Goal: Information Seeking & Learning: Check status

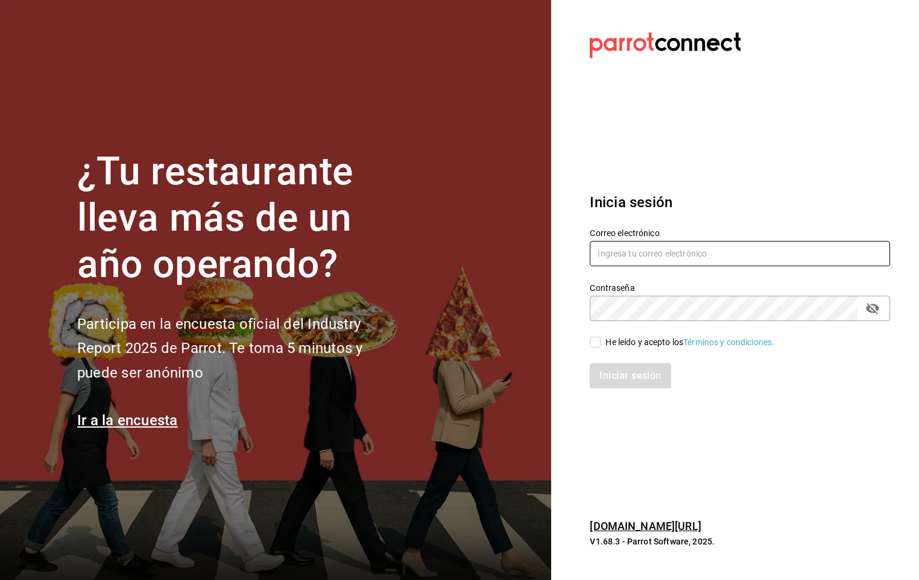
type input "[PERSON_NAME][EMAIL_ADDRESS][PERSON_NAME][DOMAIN_NAME]"
click at [594, 344] on input "He leído y acepto los Términos y condiciones." at bounding box center [594, 342] width 11 height 11
checkbox input "true"
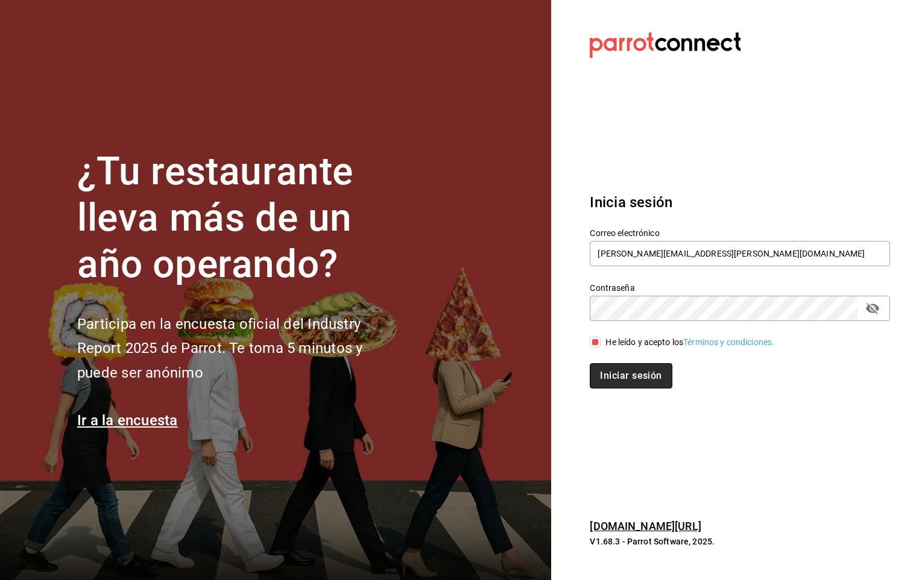
click at [606, 363] on button "Iniciar sesión" at bounding box center [630, 375] width 82 height 25
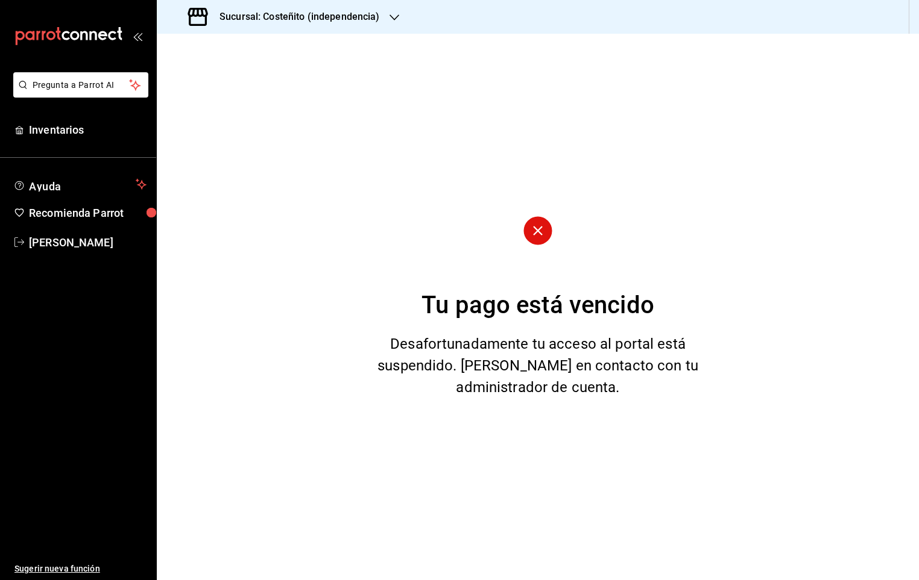
click at [293, 10] on h3 "Sucursal: Costeñito (independencia)" at bounding box center [295, 17] width 170 height 14
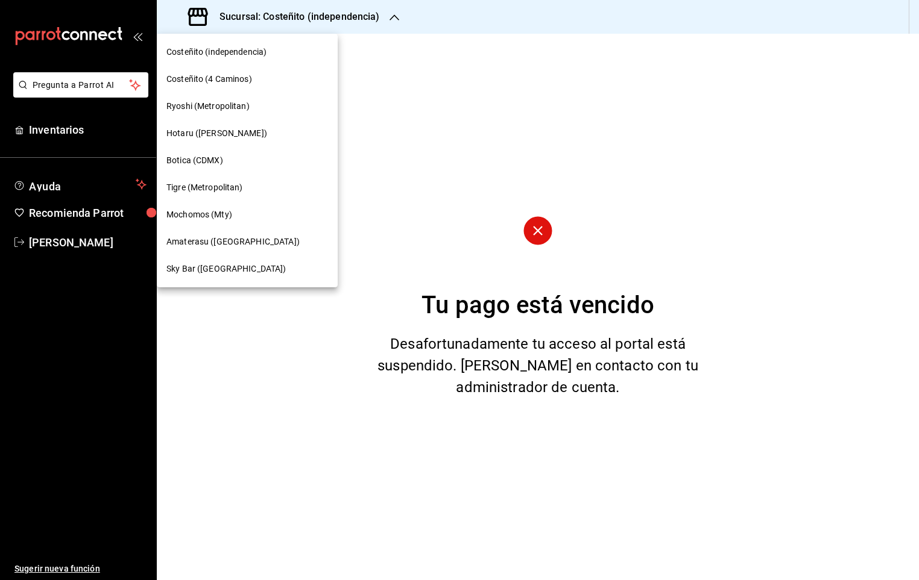
click at [205, 214] on span "Mochomos (Mty)" at bounding box center [199, 215] width 66 height 13
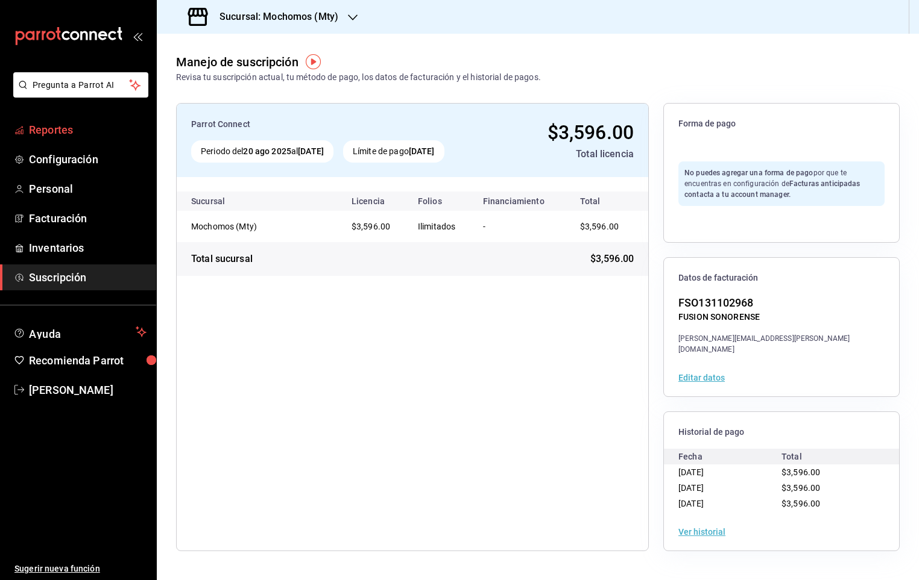
click at [53, 124] on span "Reportes" at bounding box center [88, 130] width 118 height 16
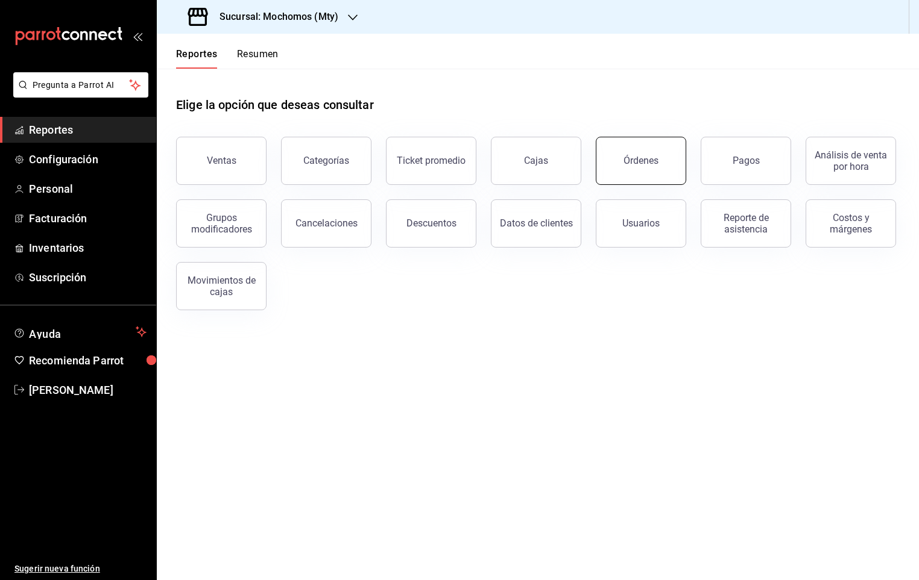
click at [647, 155] on div "Órdenes" at bounding box center [640, 160] width 35 height 11
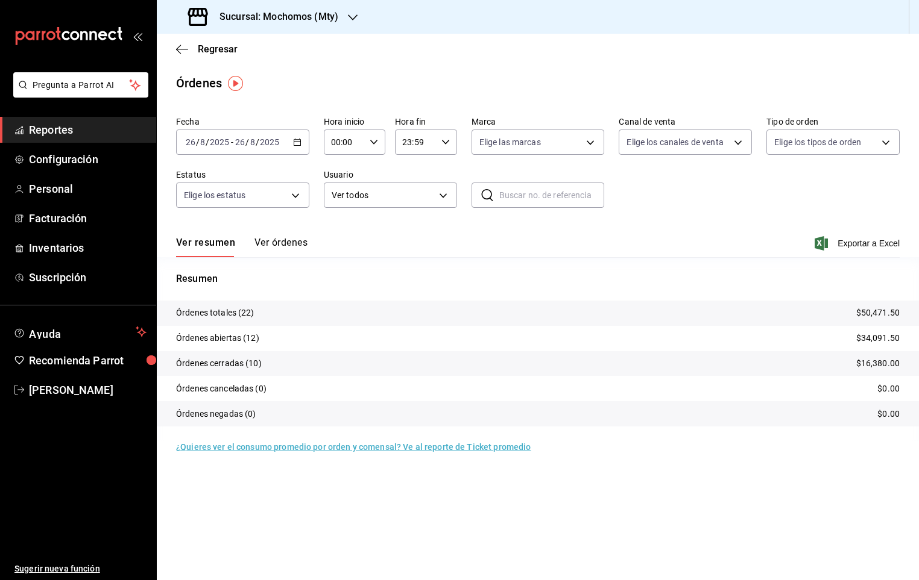
click at [300, 147] on div "[DATE] [DATE] - [DATE] [DATE]" at bounding box center [242, 142] width 133 height 25
click at [221, 319] on span "Rango de fechas" at bounding box center [232, 314] width 93 height 13
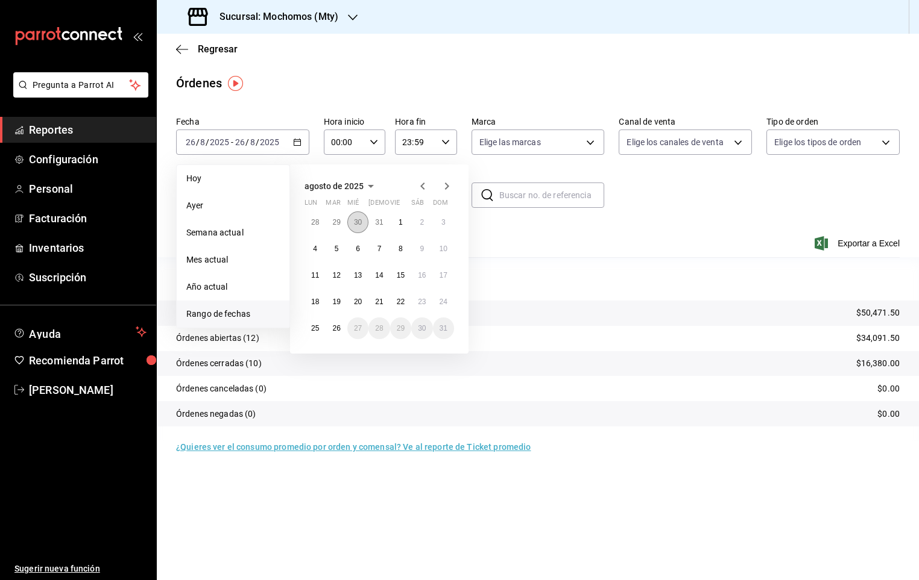
click at [358, 224] on abbr "30" at bounding box center [358, 222] width 8 height 8
click at [369, 228] on button "3" at bounding box center [378, 227] width 21 height 22
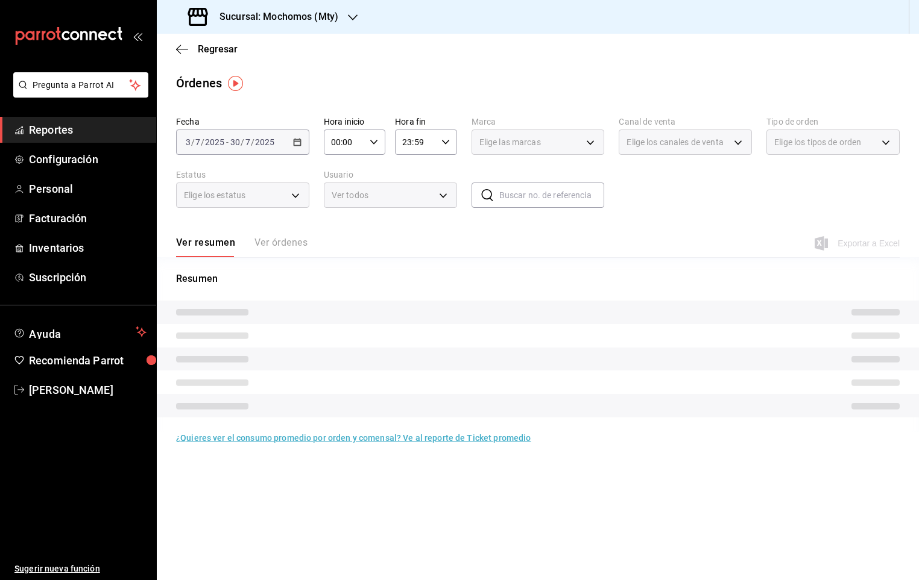
click at [308, 137] on div "[DATE] [DATE] - [DATE] [DATE]" at bounding box center [242, 142] width 133 height 25
click at [29, 134] on span "Reportes" at bounding box center [88, 130] width 118 height 16
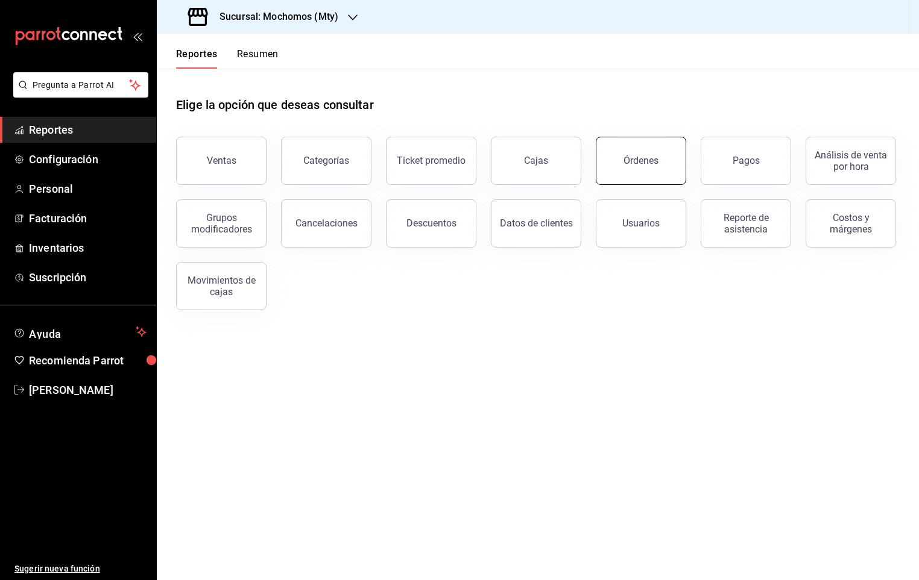
click at [596, 172] on div "Órdenes" at bounding box center [633, 153] width 105 height 63
click at [599, 152] on div "Órdenes" at bounding box center [633, 153] width 105 height 63
click at [644, 163] on div "Órdenes" at bounding box center [640, 160] width 35 height 11
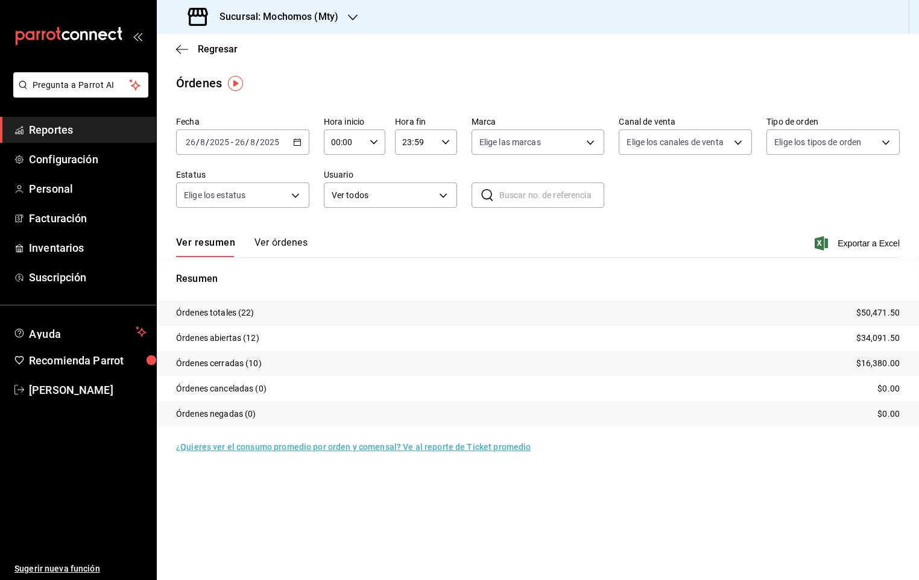
click at [295, 139] on icon "button" at bounding box center [297, 142] width 8 height 8
click at [228, 308] on span "Rango de fechas" at bounding box center [232, 314] width 93 height 13
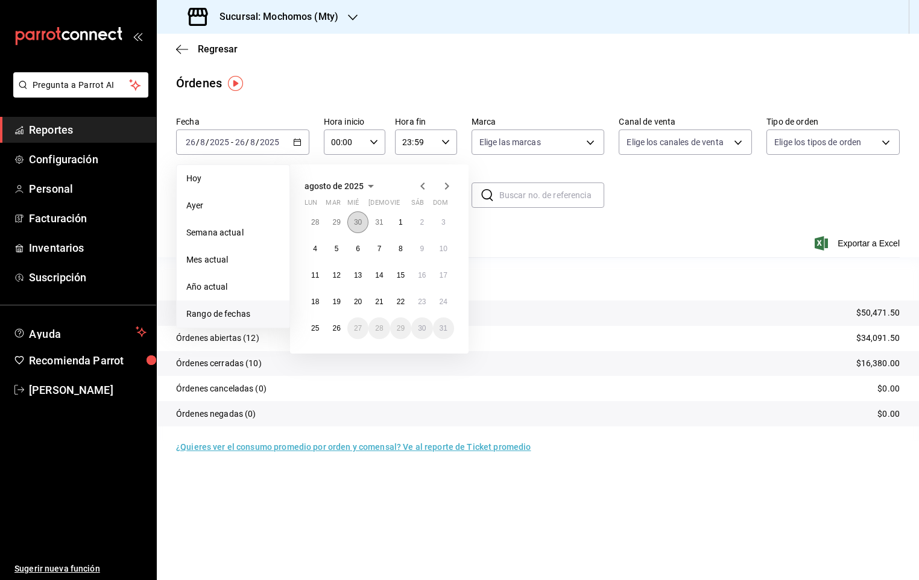
click at [359, 219] on abbr "30" at bounding box center [358, 222] width 8 height 8
click at [377, 322] on button "31" at bounding box center [378, 333] width 21 height 22
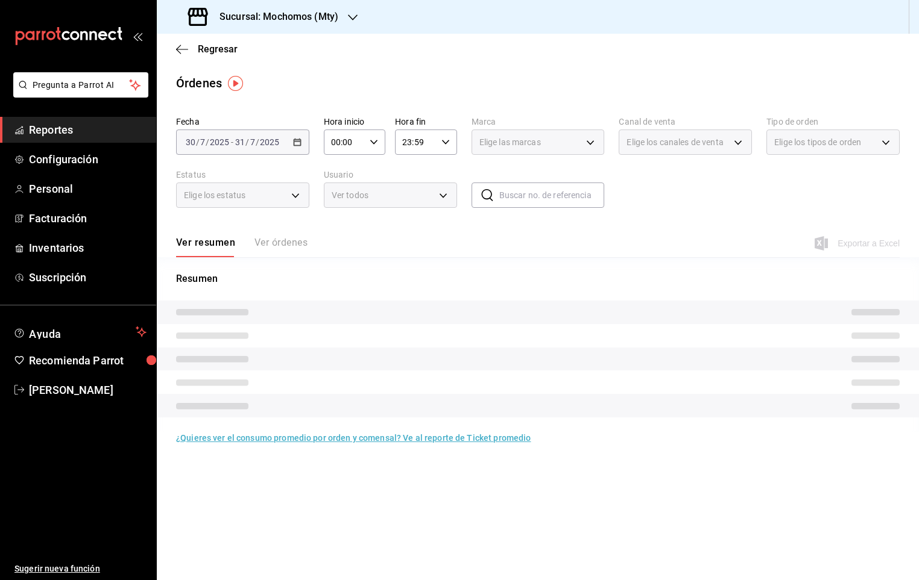
click at [374, 150] on div "00:00 Hora inicio" at bounding box center [354, 142] width 61 height 25
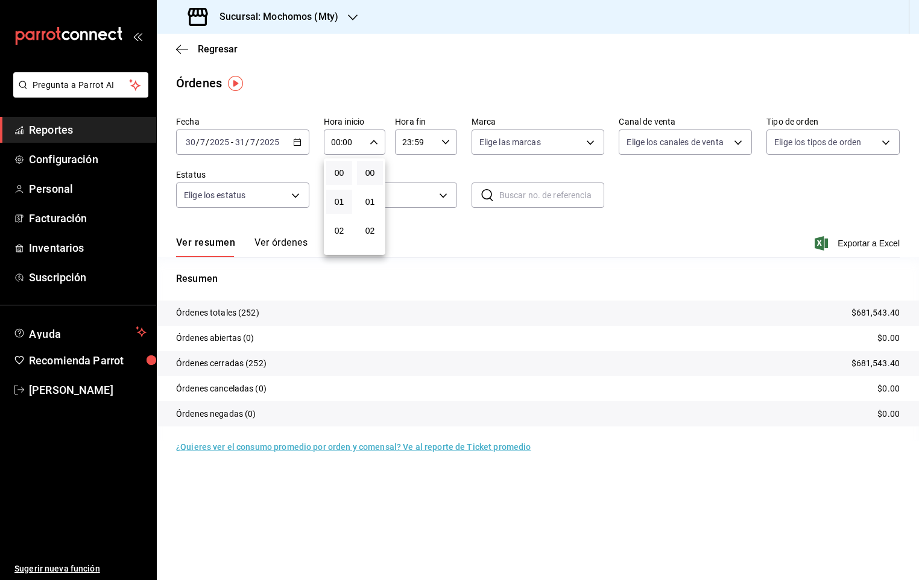
scroll to position [90, 0]
click at [339, 227] on span "05" at bounding box center [338, 227] width 11 height 10
type input "05:00"
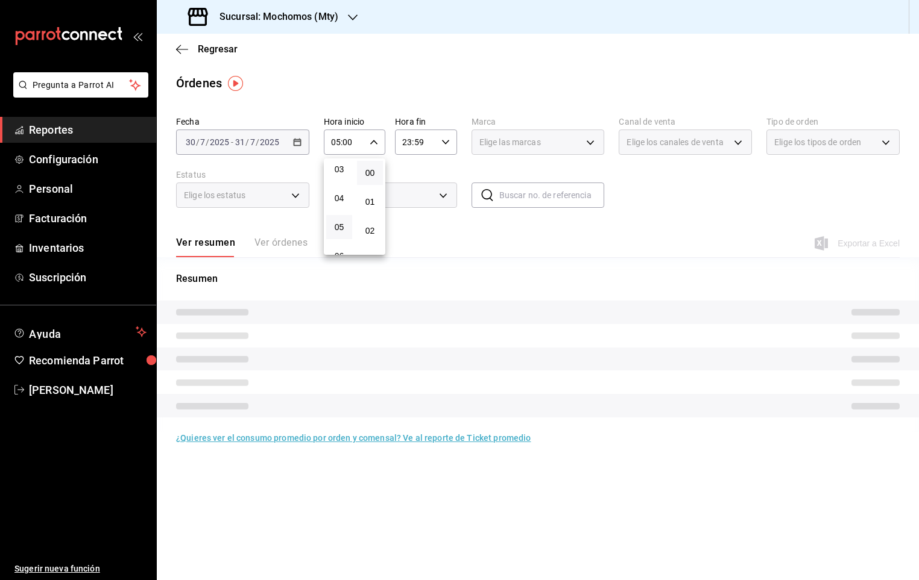
click at [438, 142] on div at bounding box center [459, 290] width 919 height 580
click at [447, 142] on \(Stroke\) "button" at bounding box center [445, 142] width 7 height 4
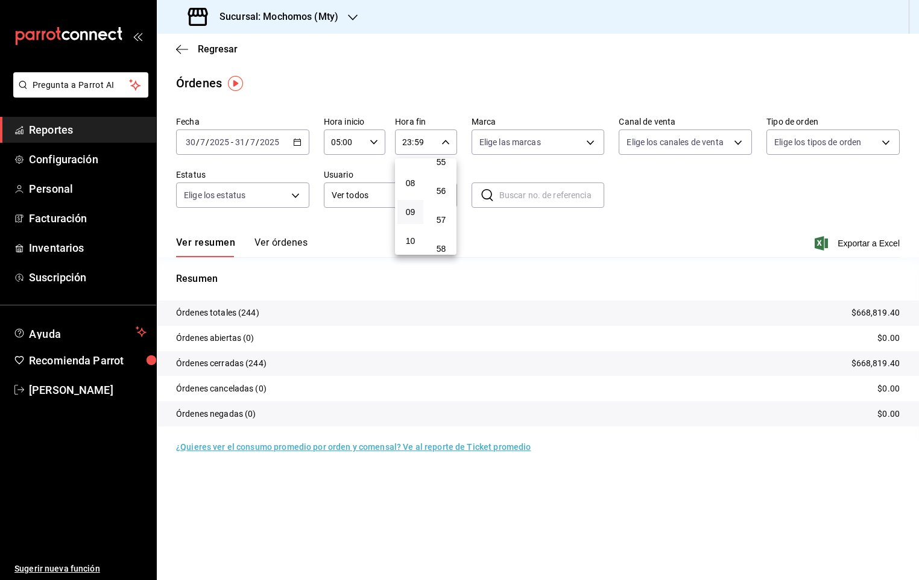
scroll to position [131, 0]
click at [409, 185] on span "05" at bounding box center [409, 187] width 11 height 10
type input "05:59"
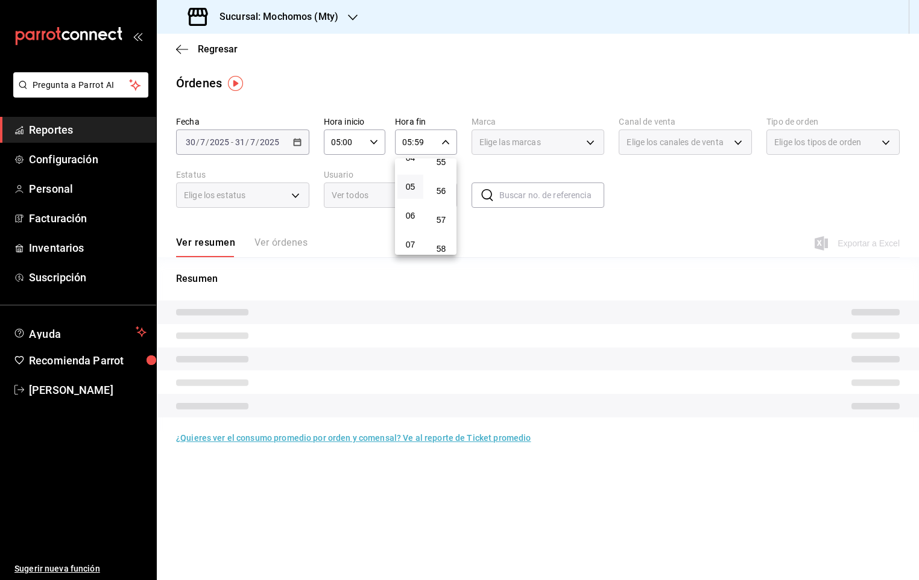
click at [650, 199] on div at bounding box center [459, 290] width 919 height 580
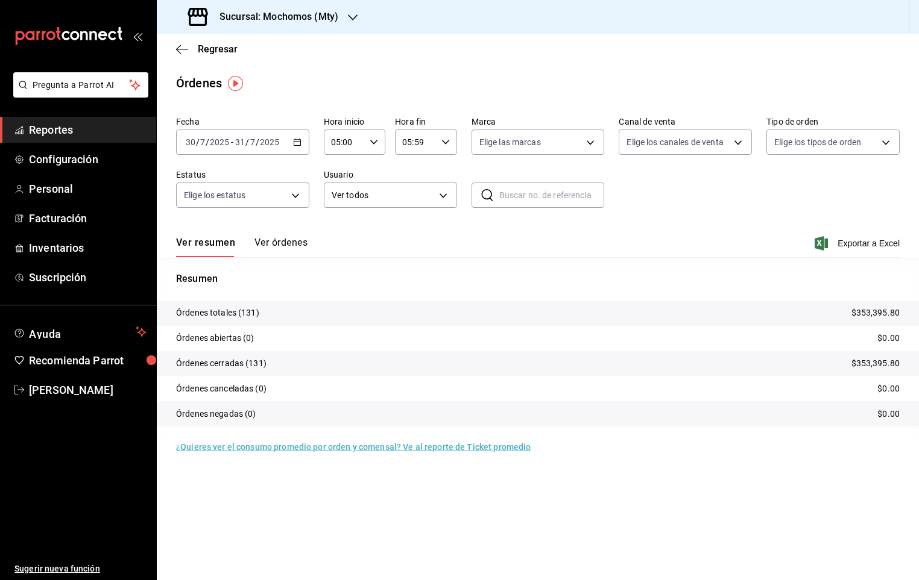
click at [274, 244] on button "Ver órdenes" at bounding box center [280, 247] width 53 height 20
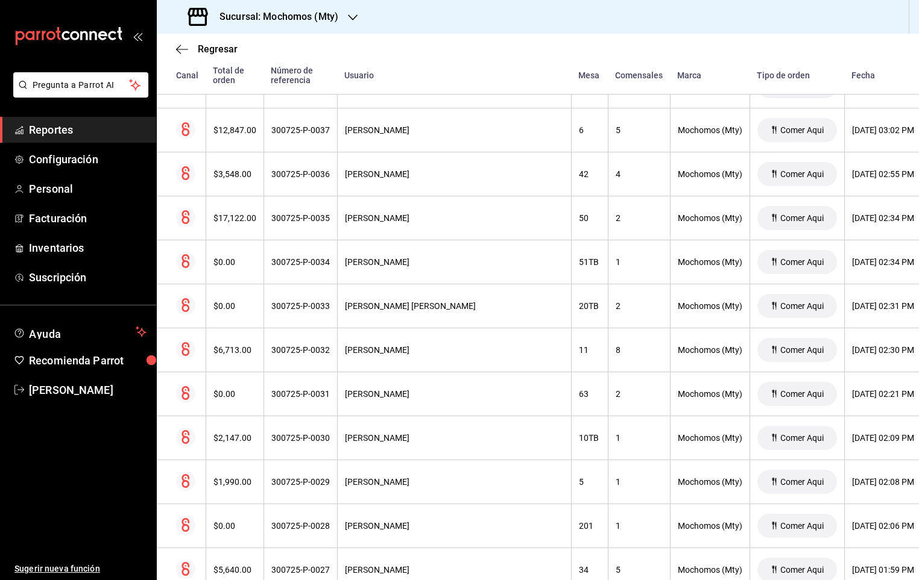
scroll to position [4675, 0]
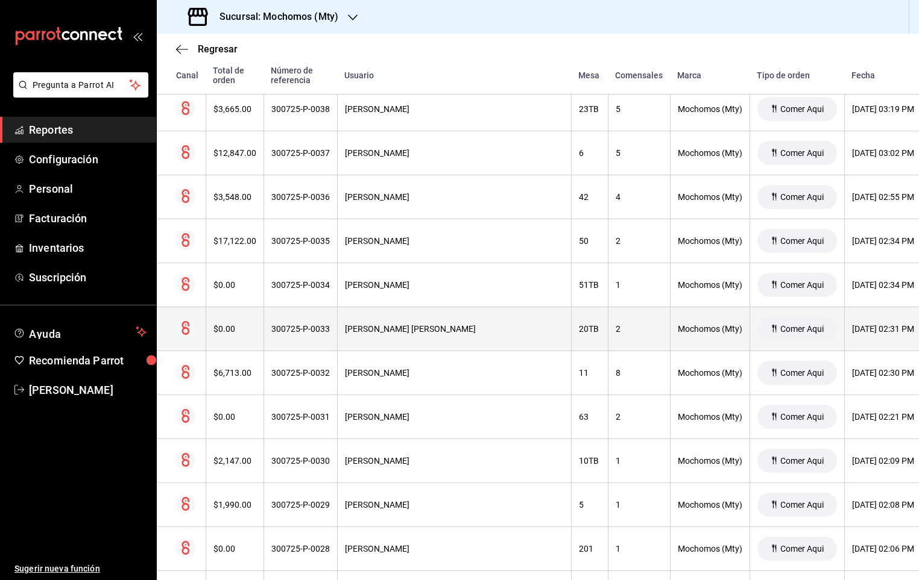
click at [608, 351] on th "2" at bounding box center [639, 329] width 62 height 44
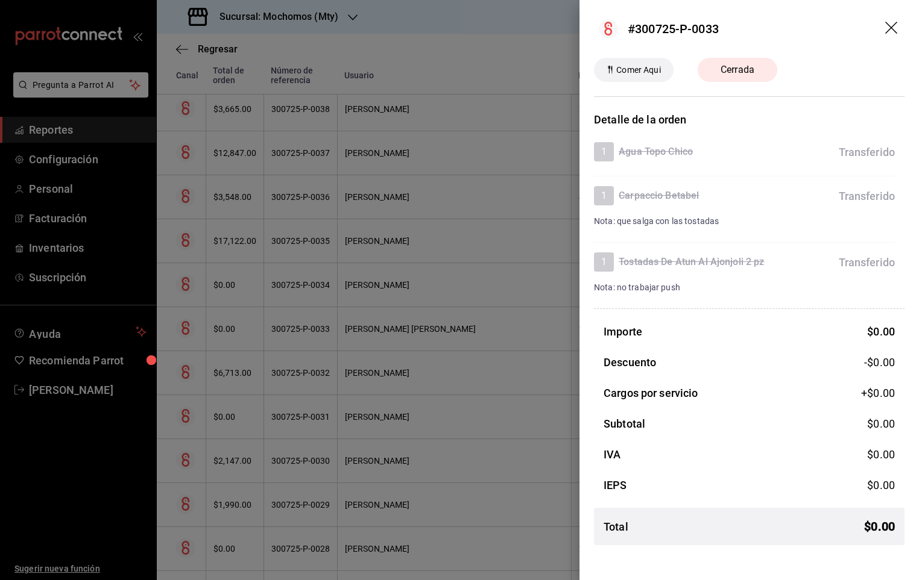
click at [896, 30] on icon "drag" at bounding box center [892, 29] width 14 height 14
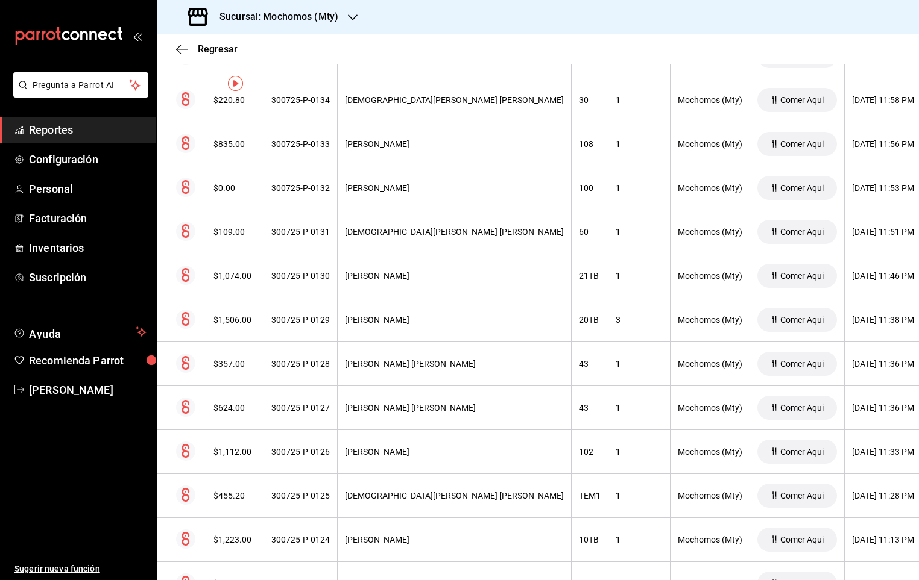
scroll to position [0, 0]
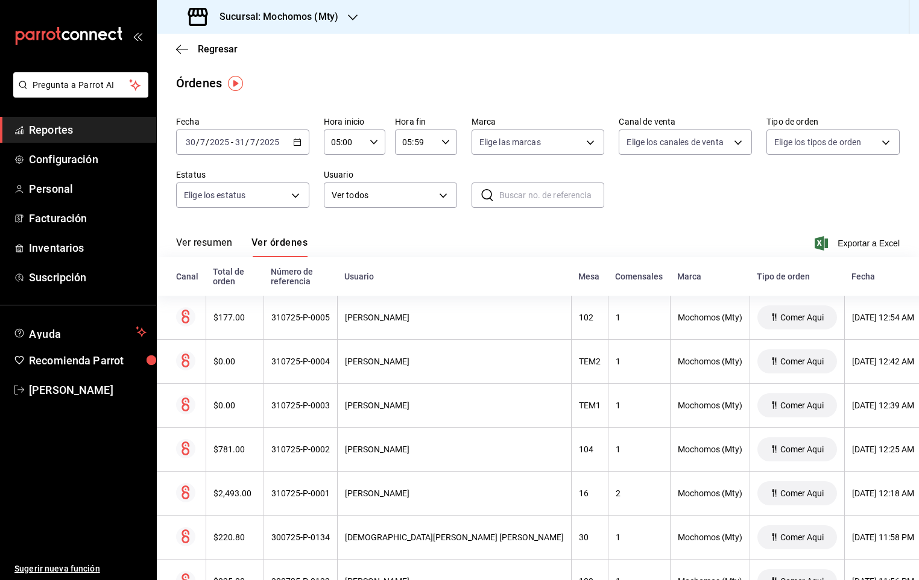
click at [294, 142] on \(Stroke\) "button" at bounding box center [297, 141] width 7 height 1
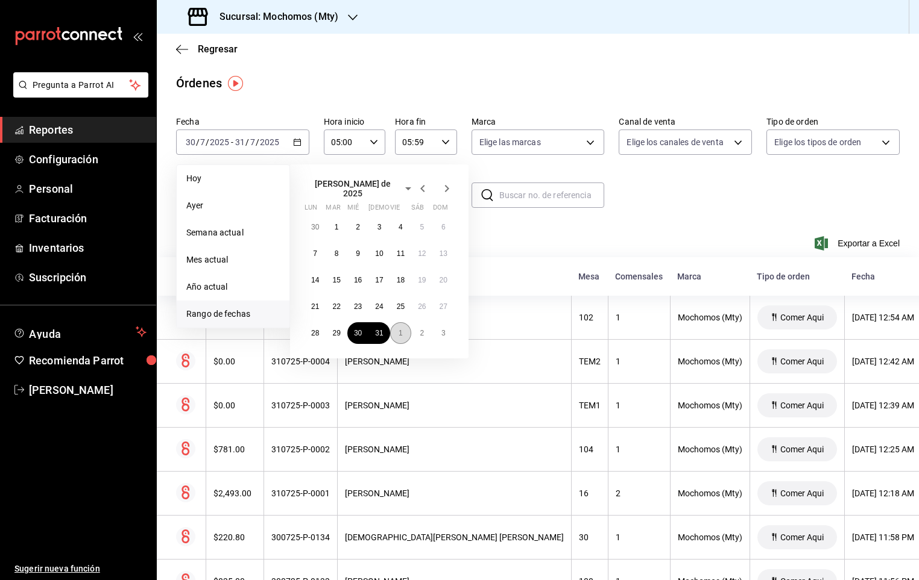
click at [403, 331] on button "1" at bounding box center [400, 333] width 21 height 22
click at [416, 227] on button "2" at bounding box center [421, 223] width 21 height 22
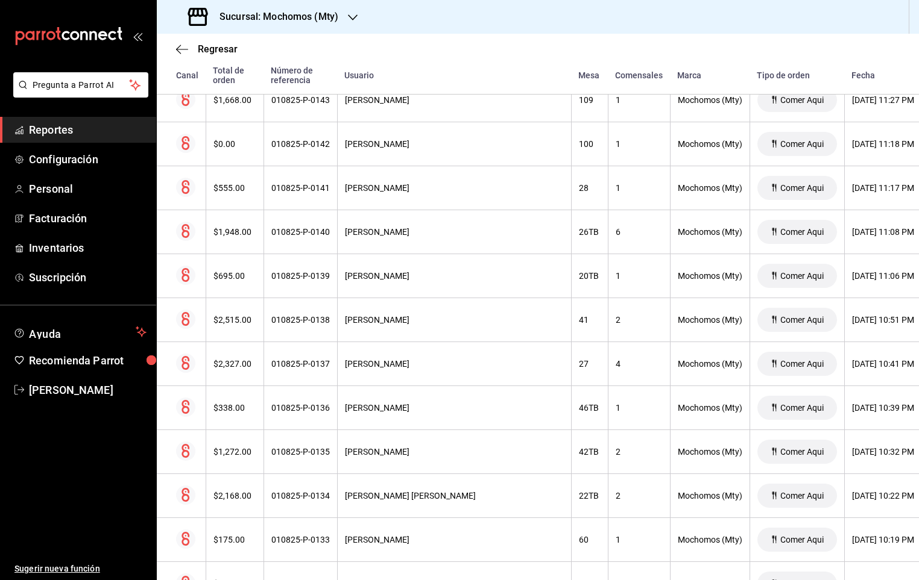
scroll to position [986, 0]
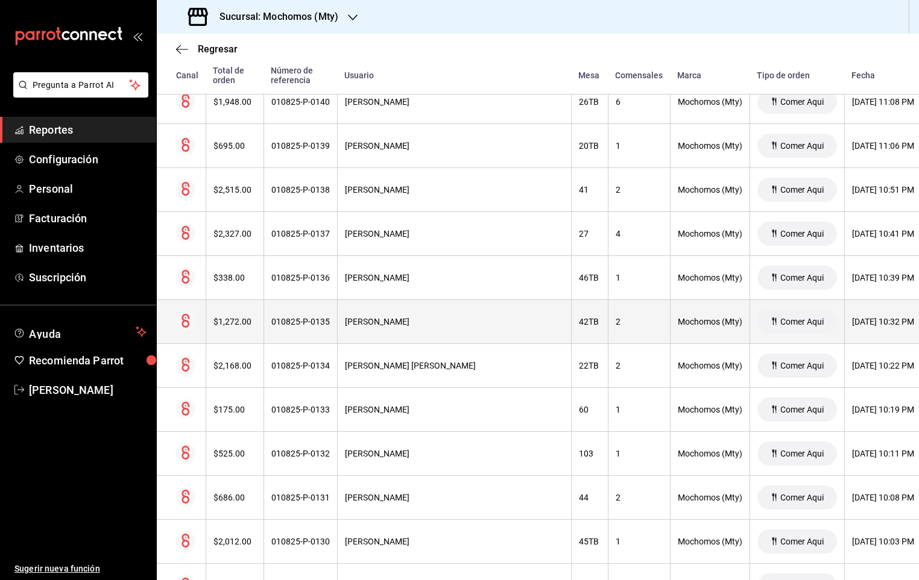
click at [677, 325] on div "Mochomos (Mty)" at bounding box center [709, 322] width 64 height 10
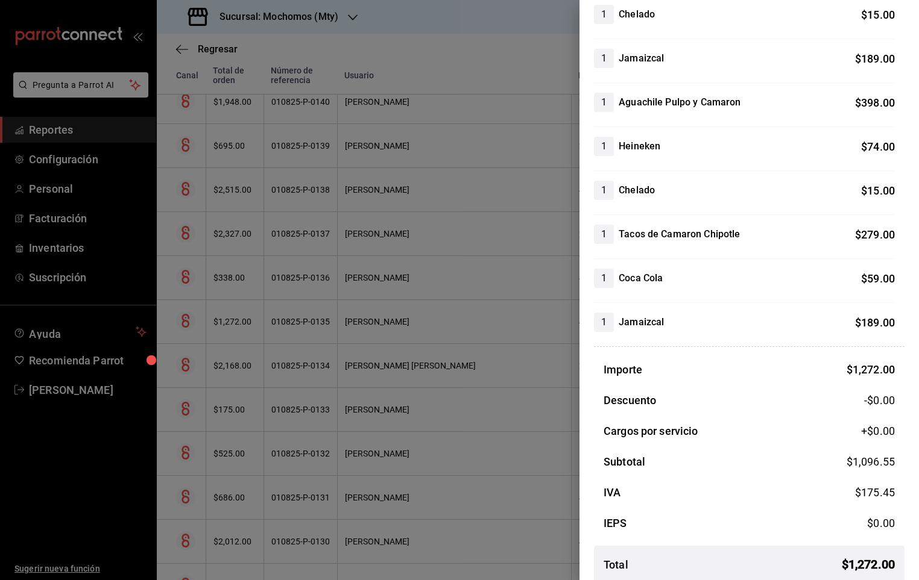
scroll to position [197, 0]
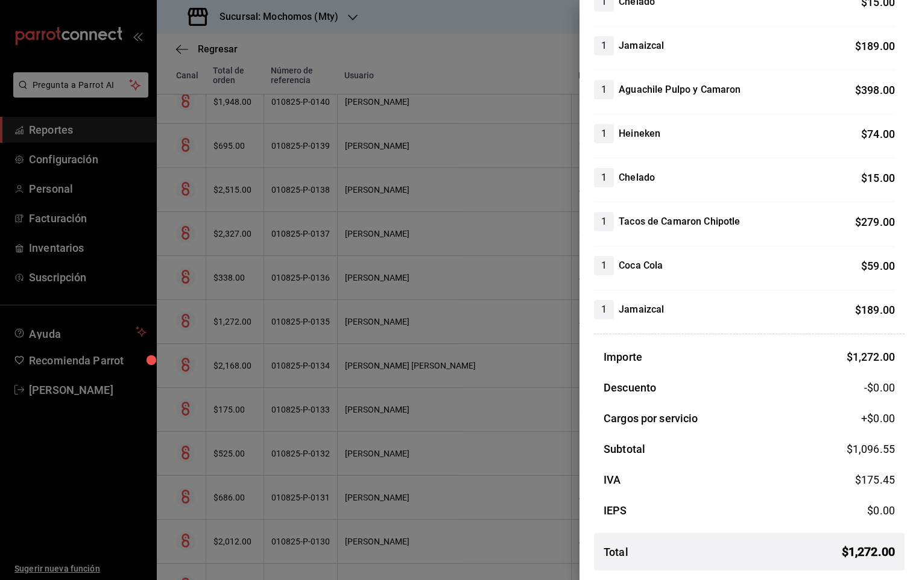
click at [468, 337] on div at bounding box center [459, 290] width 919 height 580
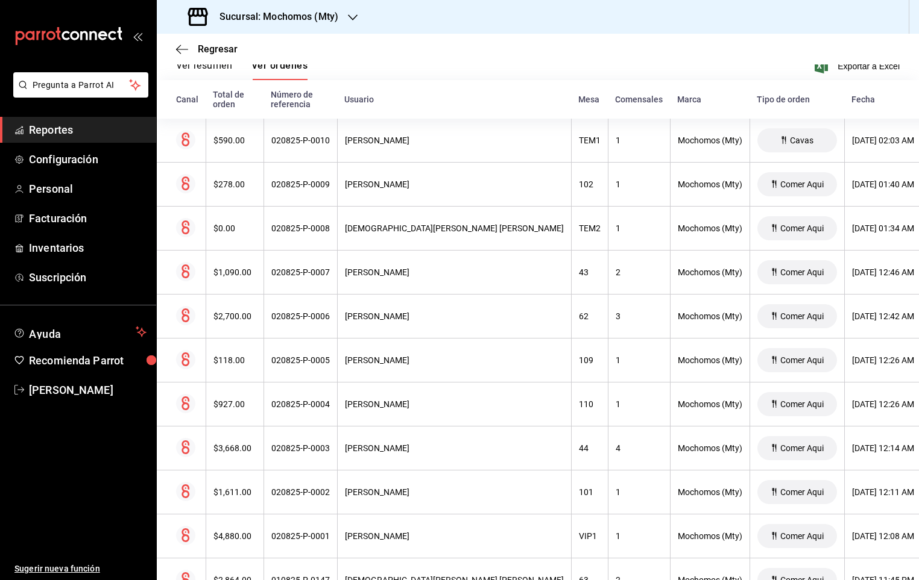
scroll to position [0, 0]
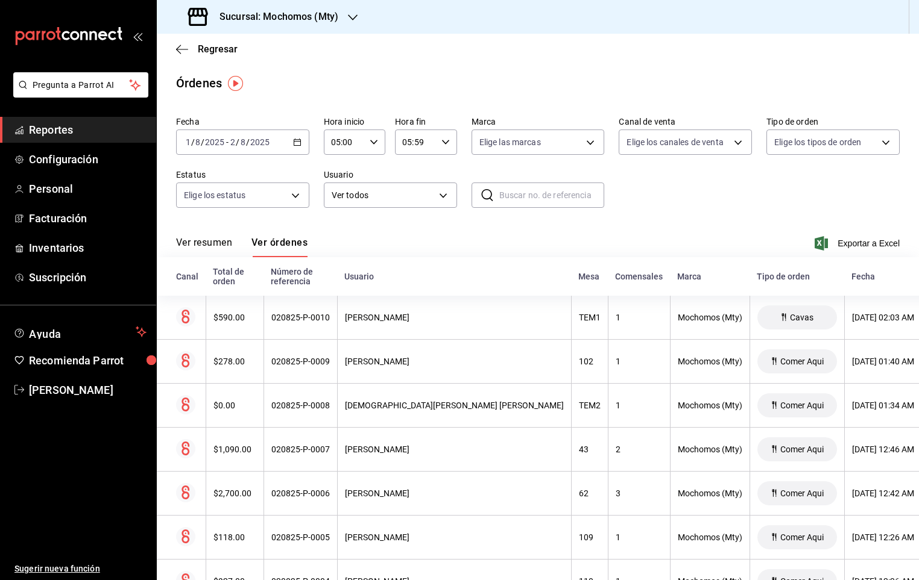
click at [295, 145] on icon "button" at bounding box center [297, 142] width 8 height 8
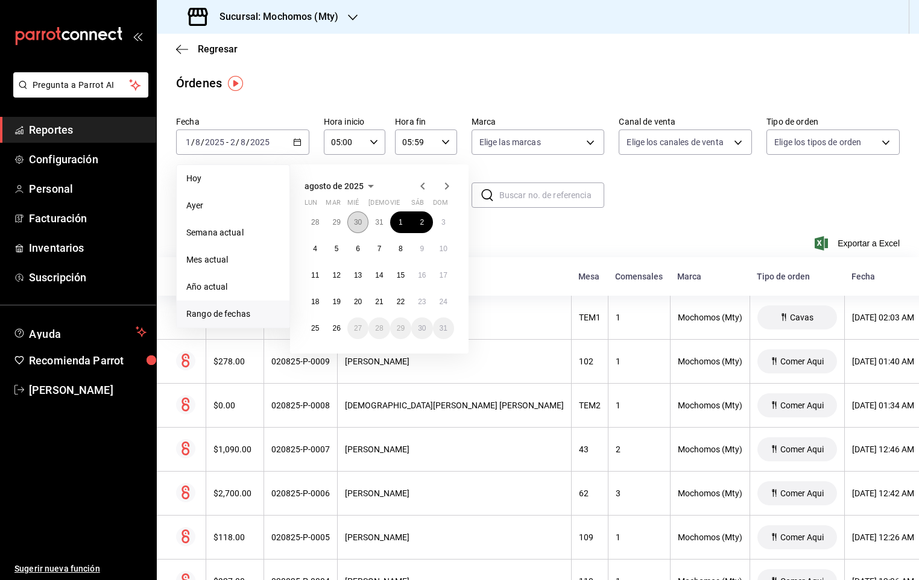
click at [351, 222] on button "30" at bounding box center [357, 223] width 21 height 22
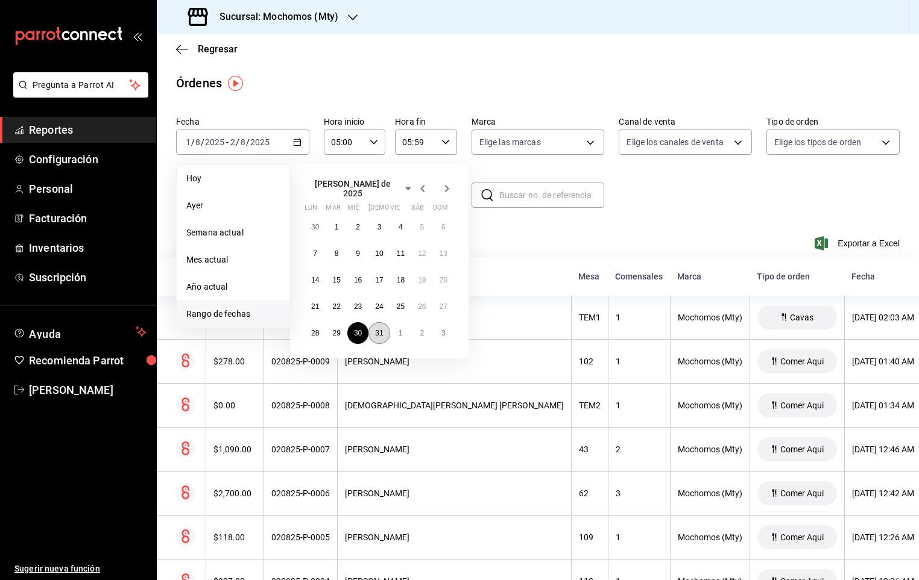
click at [372, 332] on button "31" at bounding box center [378, 333] width 21 height 22
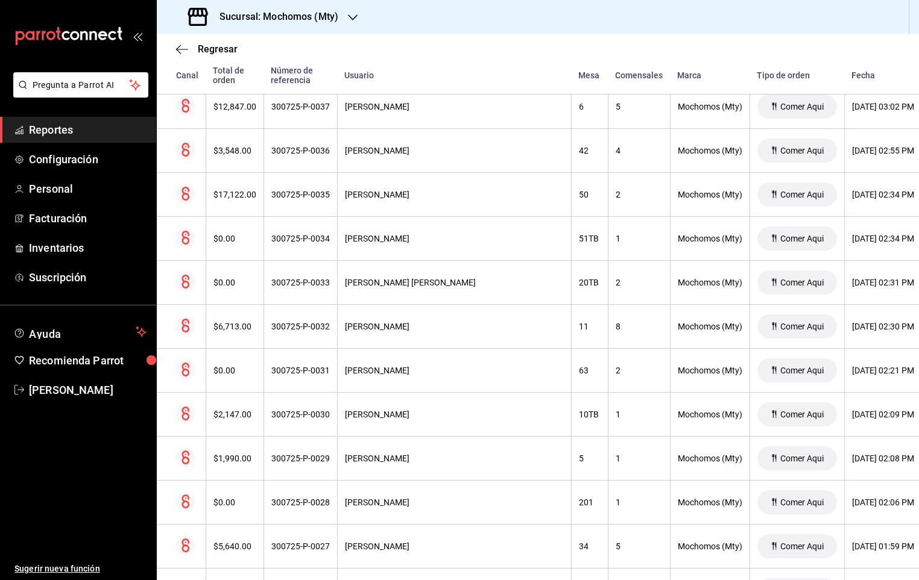
scroll to position [4766, 0]
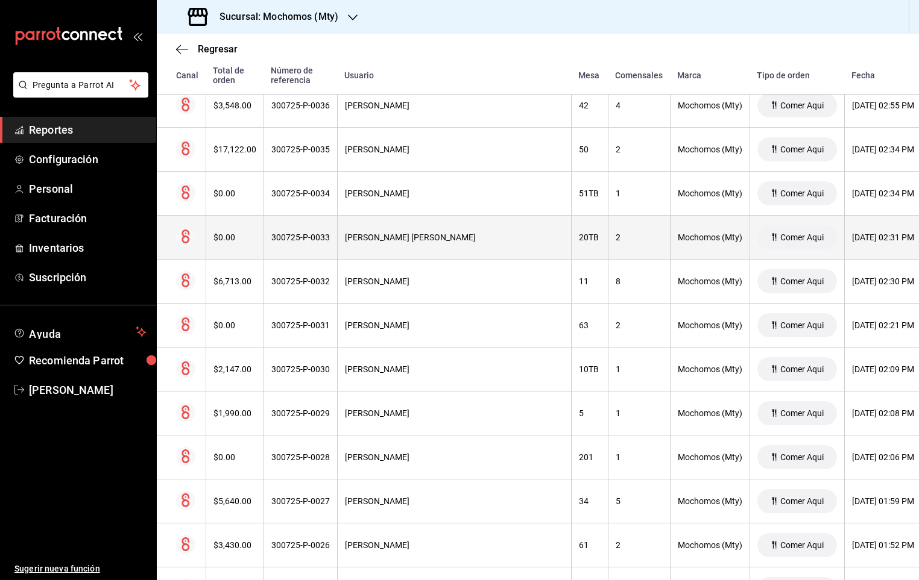
click at [608, 260] on th "2" at bounding box center [639, 238] width 62 height 44
